Goal: Transaction & Acquisition: Purchase product/service

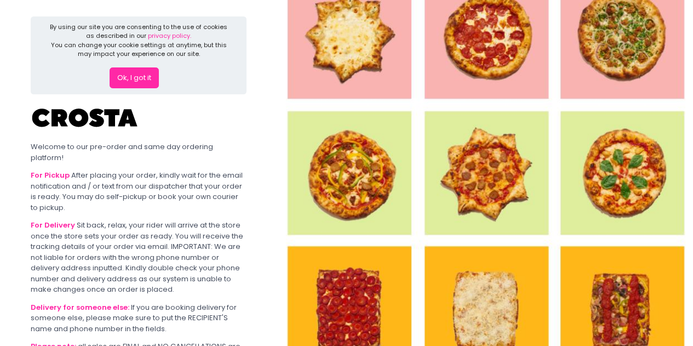
click at [343, 81] on img at bounding box center [485, 173] width 416 height 346
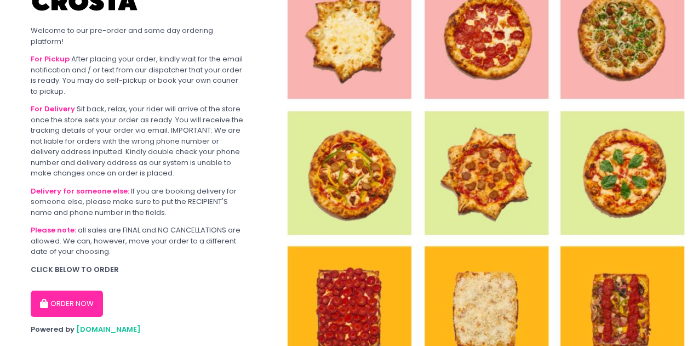
scroll to position [132, 0]
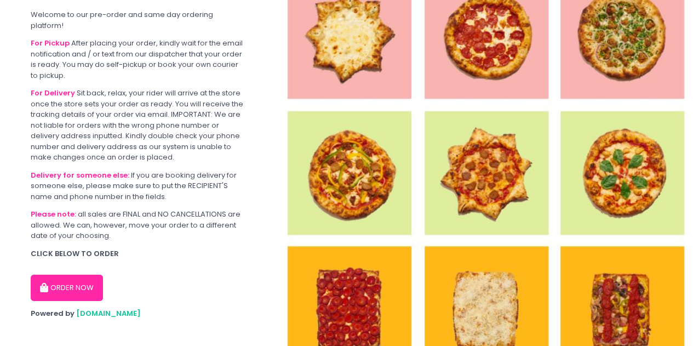
click at [73, 280] on button "ORDER NOW" at bounding box center [67, 287] width 72 height 26
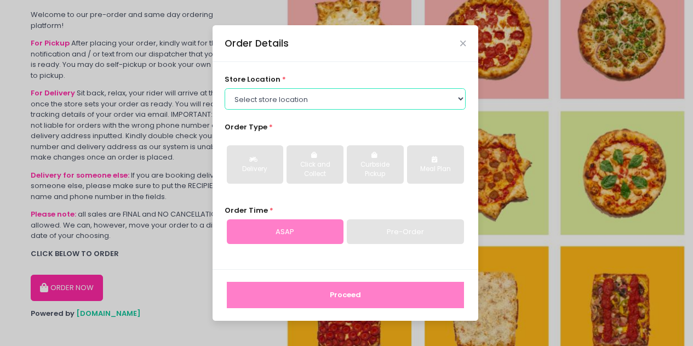
click at [320, 103] on select "Select store location [PERSON_NAME] Pizza - [PERSON_NAME] Pizza - [GEOGRAPHIC_D…" at bounding box center [344, 98] width 241 height 21
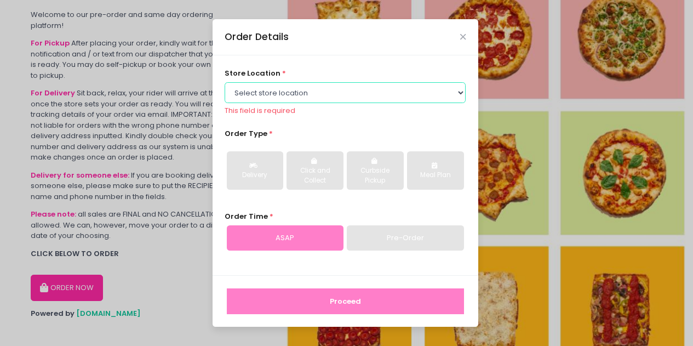
click at [361, 87] on select "Select store location [PERSON_NAME] Pizza - [PERSON_NAME] Pizza - [GEOGRAPHIC_D…" at bounding box center [344, 92] width 241 height 21
click at [224, 82] on select "Select store location [PERSON_NAME] Pizza - [PERSON_NAME] Pizza - [GEOGRAPHIC_D…" at bounding box center [344, 92] width 241 height 21
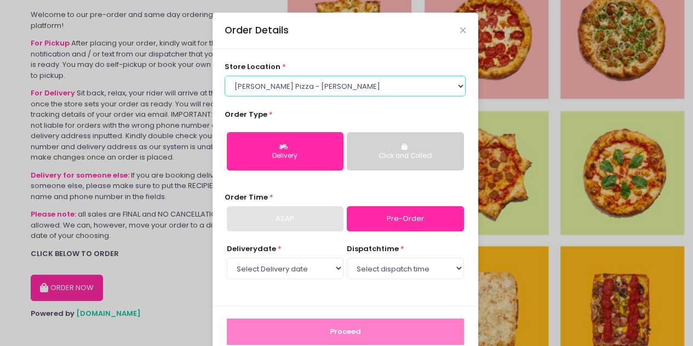
click at [373, 82] on select "Select store location [PERSON_NAME] Pizza - [PERSON_NAME] Pizza - [GEOGRAPHIC_D…" at bounding box center [344, 86] width 241 height 21
select select "65090bae48156caed44a5eb4"
click at [224, 76] on select "Select store location [PERSON_NAME] Pizza - [PERSON_NAME] Pizza - [GEOGRAPHIC_D…" at bounding box center [344, 86] width 241 height 21
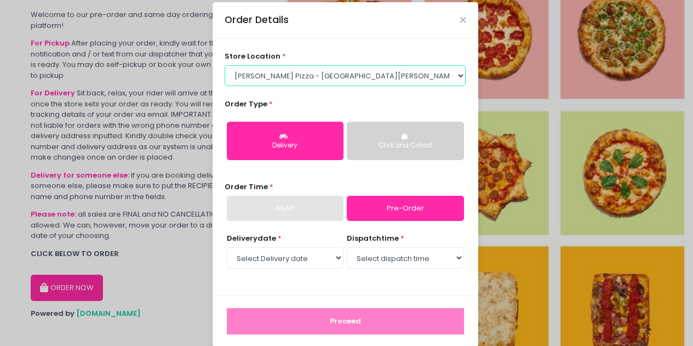
scroll to position [24, 0]
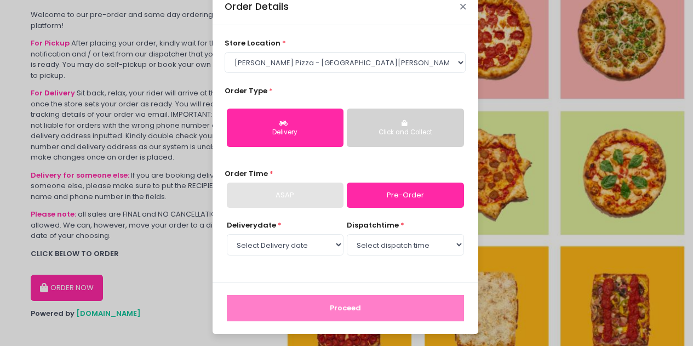
drag, startPoint x: 458, startPoint y: 7, endPoint x: 458, endPoint y: 13, distance: 6.0
click at [460, 7] on icon "Close" at bounding box center [462, 7] width 5 height 8
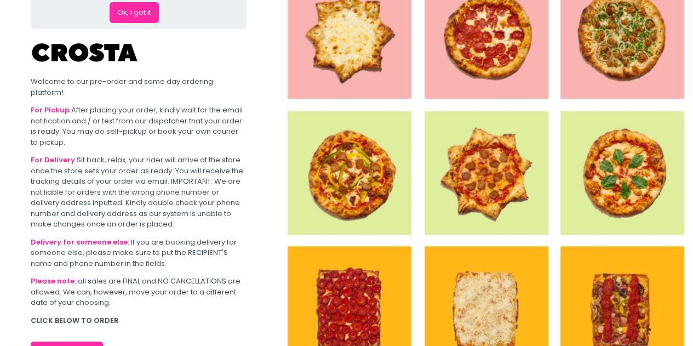
scroll to position [0, 0]
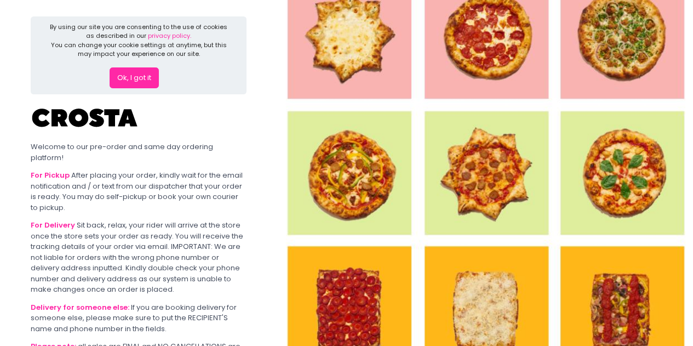
click at [126, 73] on button "Ok, I got it" at bounding box center [134, 77] width 49 height 21
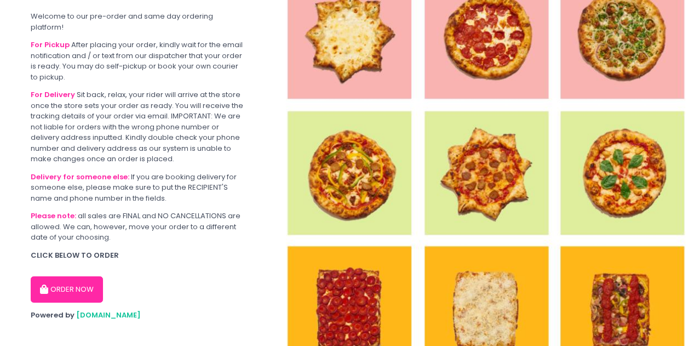
scroll to position [47, 0]
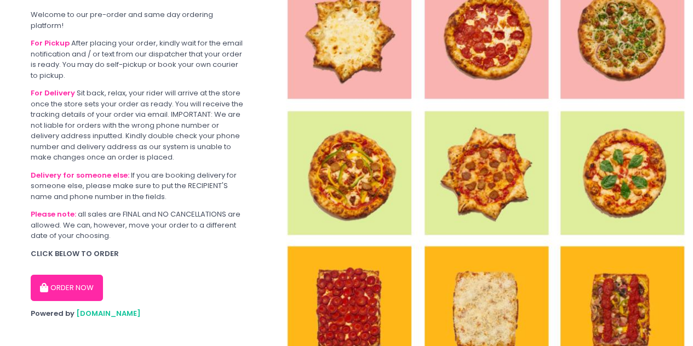
click at [85, 277] on button "ORDER NOW" at bounding box center [67, 287] width 72 height 26
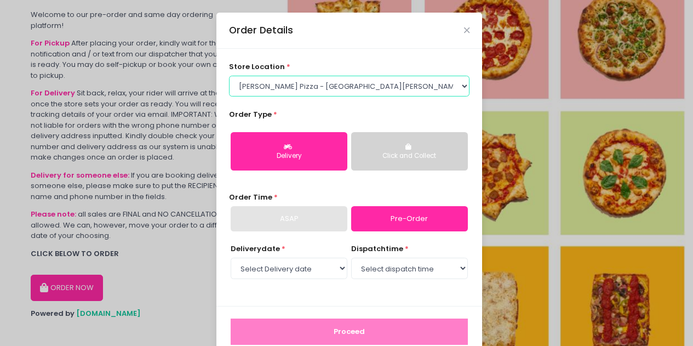
click at [319, 85] on select "Select store location [PERSON_NAME] Pizza - [PERSON_NAME] Pizza - [GEOGRAPHIC_D…" at bounding box center [349, 86] width 241 height 21
click at [321, 85] on select "Select store location [PERSON_NAME] Pizza - [PERSON_NAME] Pizza - [GEOGRAPHIC_D…" at bounding box center [349, 86] width 241 height 21
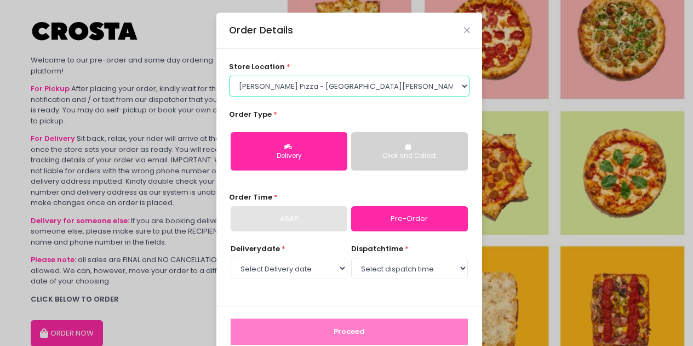
scroll to position [0, 0]
click at [300, 89] on select "Select store location [PERSON_NAME] Pizza - [PERSON_NAME] Pizza - [GEOGRAPHIC_D…" at bounding box center [349, 86] width 241 height 21
select select "5fabb2e53664a8677beaeb89"
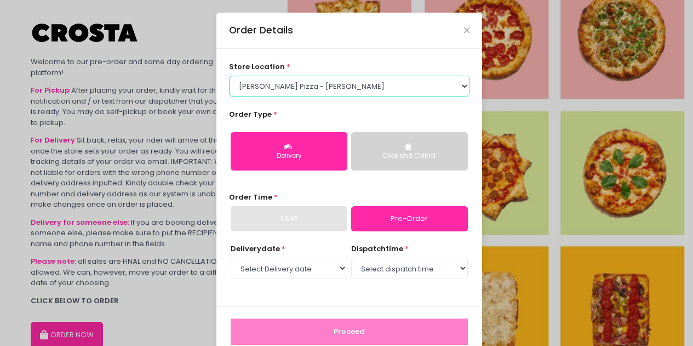
click at [229, 76] on select "Select store location [PERSON_NAME] Pizza - [PERSON_NAME] Pizza - [GEOGRAPHIC_D…" at bounding box center [349, 86] width 241 height 21
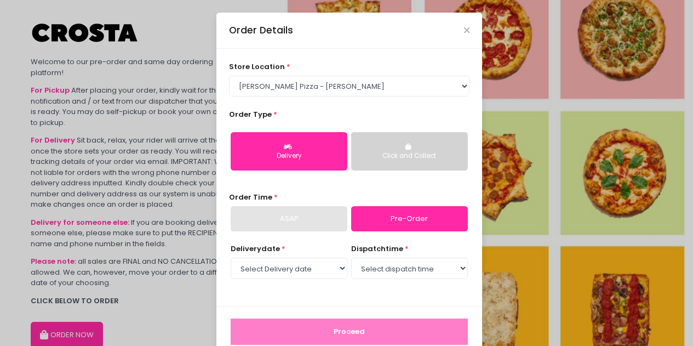
click at [412, 220] on link "Pre-Order" at bounding box center [409, 218] width 117 height 25
click at [310, 264] on select "Select Delivery date Friday, Sep 5th Saturday, Sep 6th Sunday, Sep 7th" at bounding box center [289, 267] width 117 height 21
select select "[DATE]"
click at [231, 257] on select "Select Delivery date Friday, Sep 5th Saturday, Sep 6th Sunday, Sep 7th" at bounding box center [289, 267] width 117 height 21
click at [405, 264] on select "Select dispatch time 12:00 PM - 12:30 PM 12:30 PM - 01:00 PM 01:00 PM - 01:30 P…" at bounding box center [409, 267] width 117 height 21
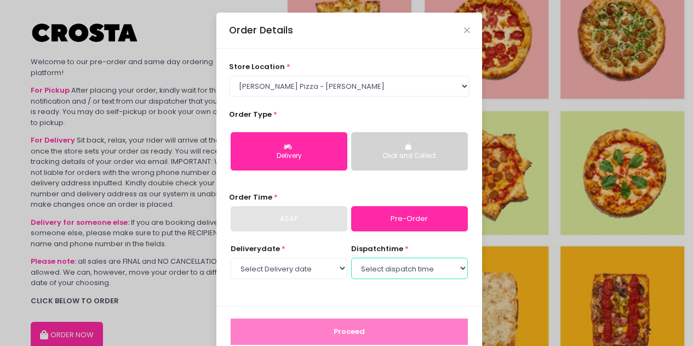
select select "12:00"
click at [351, 257] on select "Select dispatch time 12:00 PM - 12:30 PM 12:30 PM - 01:00 PM 01:00 PM - 01:30 P…" at bounding box center [409, 267] width 117 height 21
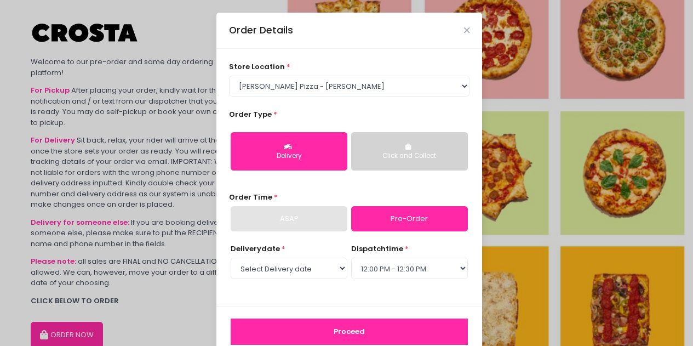
click at [400, 165] on button "Click and Collect" at bounding box center [409, 151] width 117 height 38
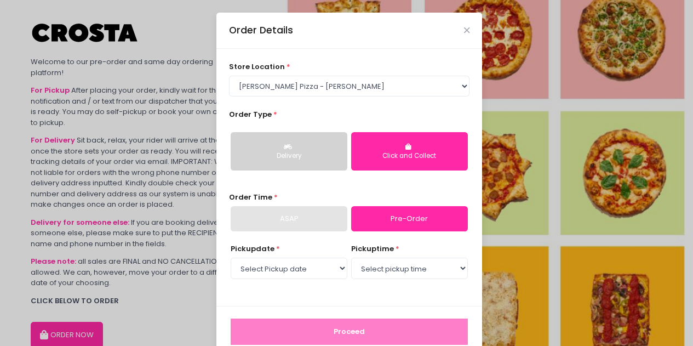
click at [395, 153] on div "Click and Collect" at bounding box center [409, 156] width 101 height 10
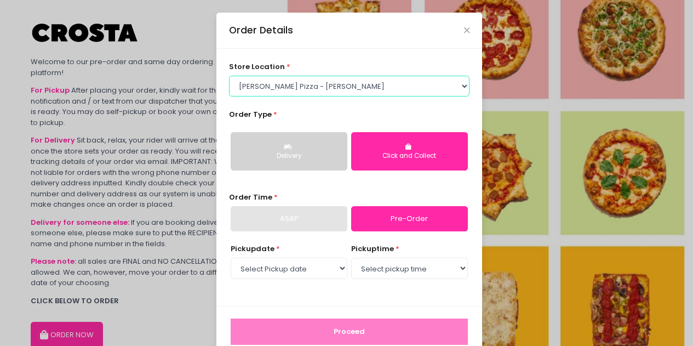
click at [418, 87] on select "Select store location [PERSON_NAME] Pizza - [PERSON_NAME] Pizza - [GEOGRAPHIC_D…" at bounding box center [349, 86] width 241 height 21
click at [229, 76] on select "Select store location [PERSON_NAME] Pizza - [PERSON_NAME] Pizza - [GEOGRAPHIC_D…" at bounding box center [349, 86] width 241 height 21
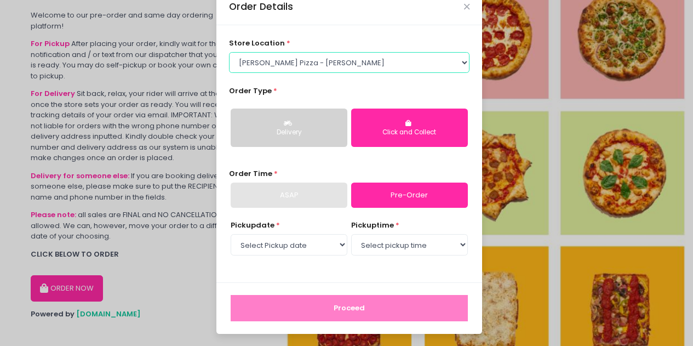
scroll to position [47, 0]
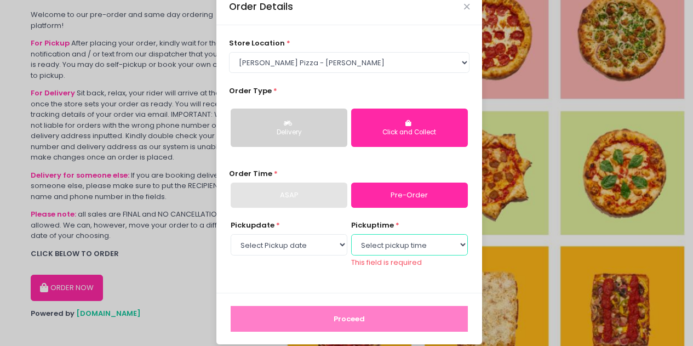
click at [431, 245] on select "Select pickup time 12:00 PM - 12:30 PM 12:30 PM - 01:00 PM 01:00 PM - 01:30 PM …" at bounding box center [409, 244] width 117 height 21
select select "12:00"
click at [351, 234] on select "Select pickup time 12:00 PM - 12:30 PM 12:30 PM - 01:00 PM 01:00 PM - 01:30 PM …" at bounding box center [409, 244] width 117 height 21
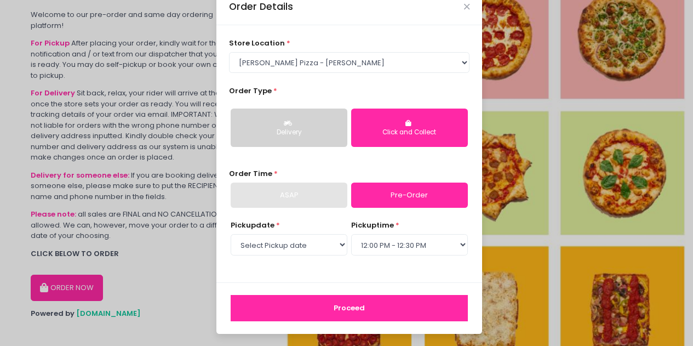
click at [406, 302] on button "Proceed" at bounding box center [349, 308] width 237 height 26
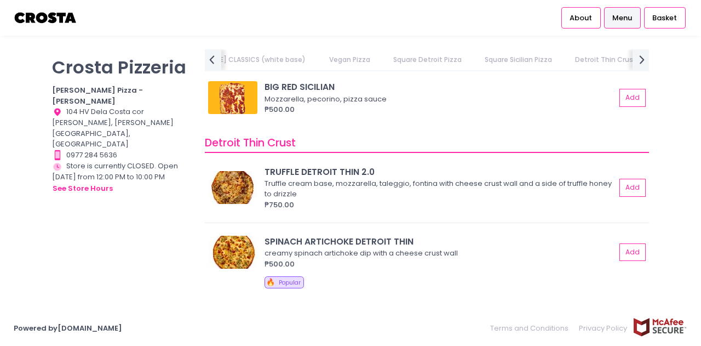
scroll to position [2026, 0]
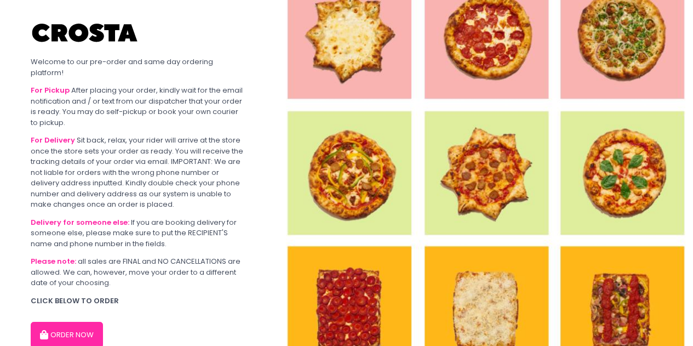
click at [70, 322] on button "ORDER NOW" at bounding box center [67, 334] width 72 height 26
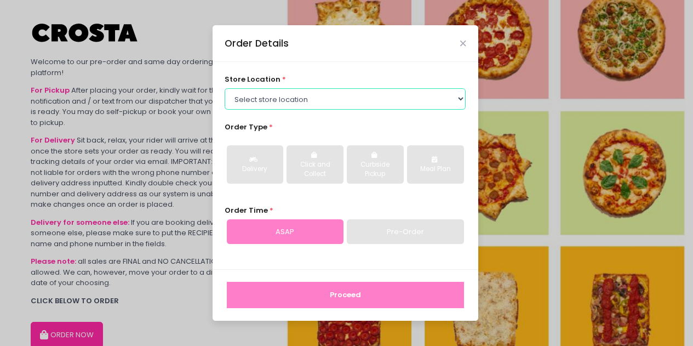
click at [280, 99] on select "Select store location [PERSON_NAME] Pizza - [PERSON_NAME] Pizza - [GEOGRAPHIC_D…" at bounding box center [344, 98] width 241 height 21
select select "5fabb2e53664a8677beaeb89"
click at [224, 88] on select "Select store location [PERSON_NAME] Pizza - [PERSON_NAME] Pizza - [GEOGRAPHIC_D…" at bounding box center [344, 98] width 241 height 21
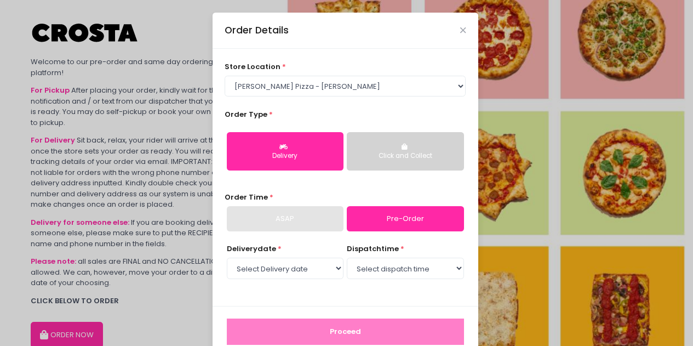
click at [410, 146] on button "Click and Collect" at bounding box center [405, 151] width 117 height 38
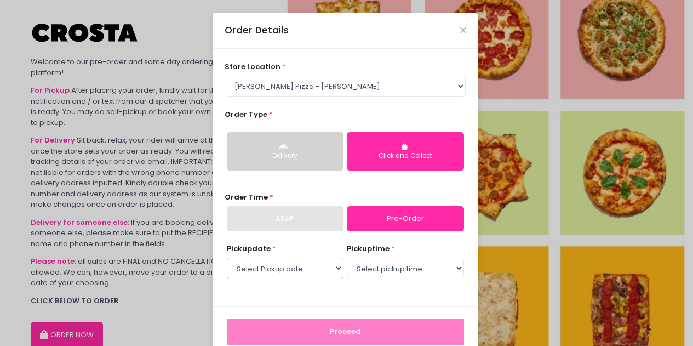
click at [318, 269] on select "Select Pickup date [DATE] [DATE] [DATE]" at bounding box center [285, 267] width 117 height 21
select select "[DATE]"
click at [227, 257] on select "Select Pickup date [DATE] [DATE] [DATE]" at bounding box center [285, 267] width 117 height 21
click at [364, 274] on select "Select pickup time 12:00 PM - 12:30 PM 12:30 PM - 01:00 PM 01:00 PM - 01:30 PM …" at bounding box center [405, 267] width 117 height 21
select select "12:00"
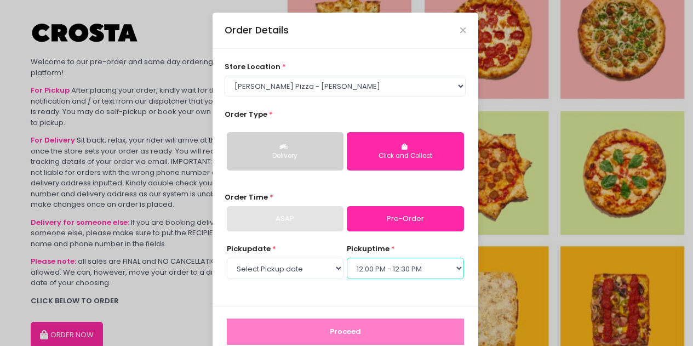
click at [347, 257] on select "Select pickup time 12:00 PM - 12:30 PM 12:30 PM - 01:00 PM 01:00 PM - 01:30 PM …" at bounding box center [405, 267] width 117 height 21
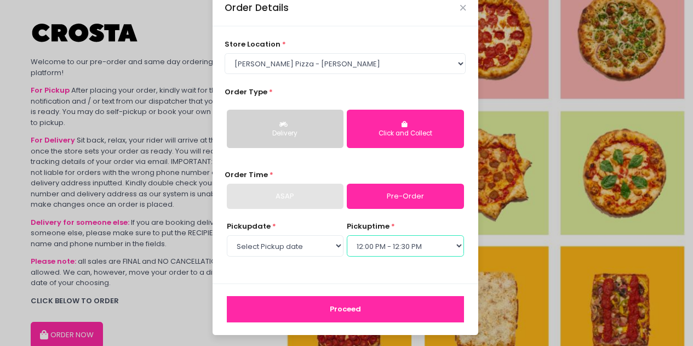
scroll to position [24, 0]
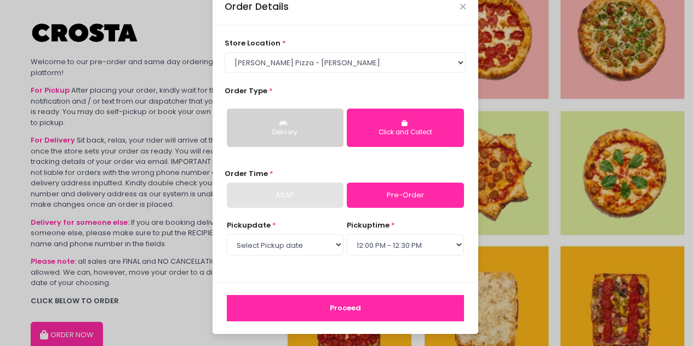
click at [354, 305] on button "Proceed" at bounding box center [345, 308] width 237 height 26
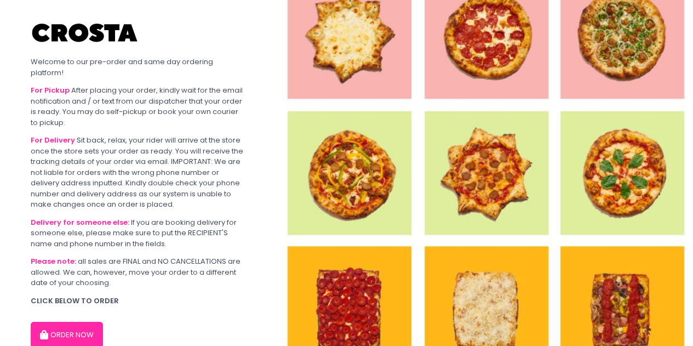
click at [68, 321] on button "ORDER NOW" at bounding box center [67, 334] width 72 height 26
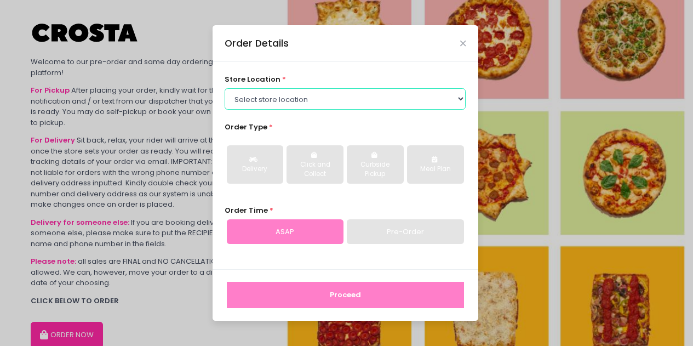
click at [319, 99] on select "Select store location [PERSON_NAME] Pizza - [PERSON_NAME] Pizza - [GEOGRAPHIC_D…" at bounding box center [344, 98] width 241 height 21
select select "5fabb2e53664a8677beaeb89"
click at [224, 88] on select "Select store location [PERSON_NAME] Pizza - [PERSON_NAME] Pizza - [GEOGRAPHIC_D…" at bounding box center [344, 98] width 241 height 21
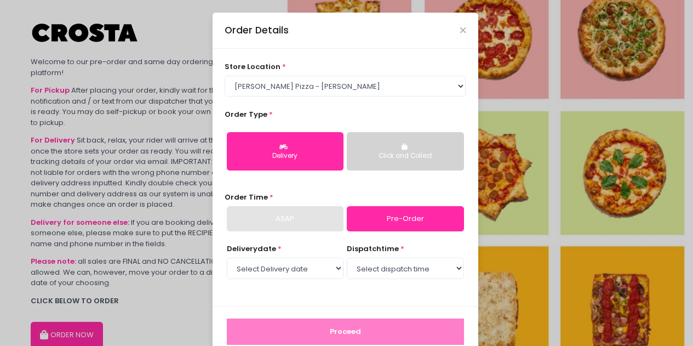
click at [376, 146] on button "Click and Collect" at bounding box center [405, 151] width 117 height 38
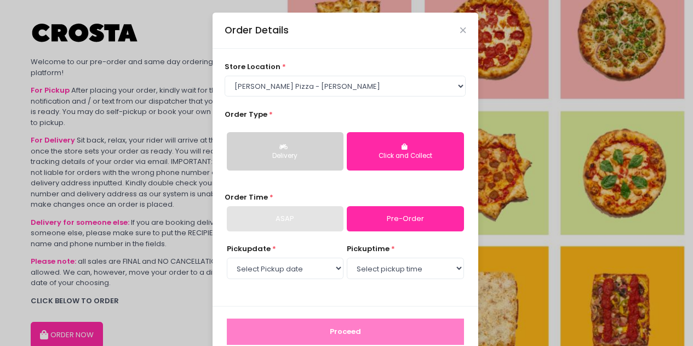
click at [392, 219] on link "Pre-Order" at bounding box center [405, 218] width 117 height 25
click at [313, 273] on select "Select Pickup date [DATE] [DATE] [DATE]" at bounding box center [285, 267] width 117 height 21
select select "[DATE]"
click at [227, 257] on select "Select Pickup date [DATE] [DATE] [DATE]" at bounding box center [285, 267] width 117 height 21
click at [379, 270] on select "Select pickup time 12:30 PM - 01:00 PM 01:00 PM - 01:30 PM 01:30 PM - 02:00 PM …" at bounding box center [405, 267] width 117 height 21
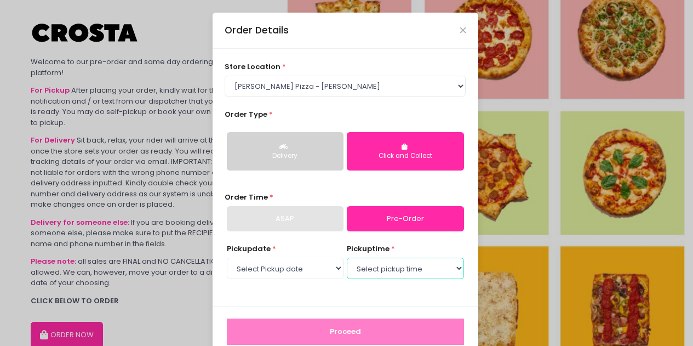
select select "12:30"
click at [347, 257] on select "Select pickup time 12:30 PM - 01:00 PM 01:00 PM - 01:30 PM 01:30 PM - 02:00 PM …" at bounding box center [405, 267] width 117 height 21
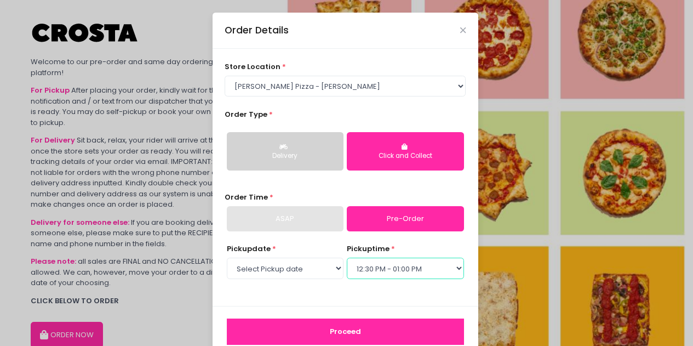
click at [395, 267] on select "Select pickup time 12:30 PM - 01:00 PM 01:00 PM - 01:30 PM 01:30 PM - 02:00 PM …" at bounding box center [405, 267] width 117 height 21
click at [347, 257] on select "Select pickup time 12:30 PM - 01:00 PM 01:00 PM - 01:30 PM 01:30 PM - 02:00 PM …" at bounding box center [405, 267] width 117 height 21
click at [370, 327] on button "Proceed" at bounding box center [345, 331] width 237 height 26
